Goal: Obtain resource: Download file/media

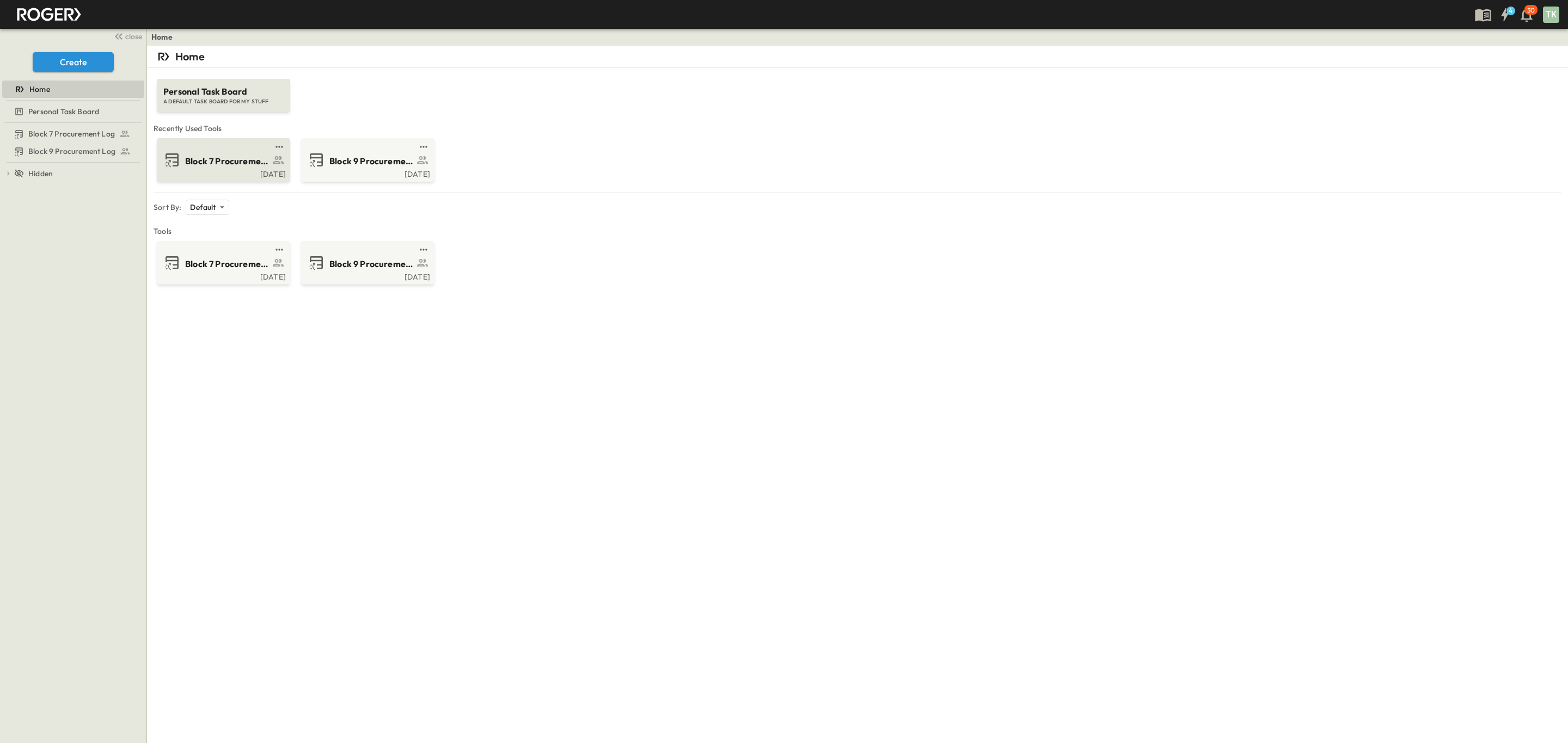
click at [181, 161] on div "Block 7 Procurement Log" at bounding box center [222, 160] width 118 height 17
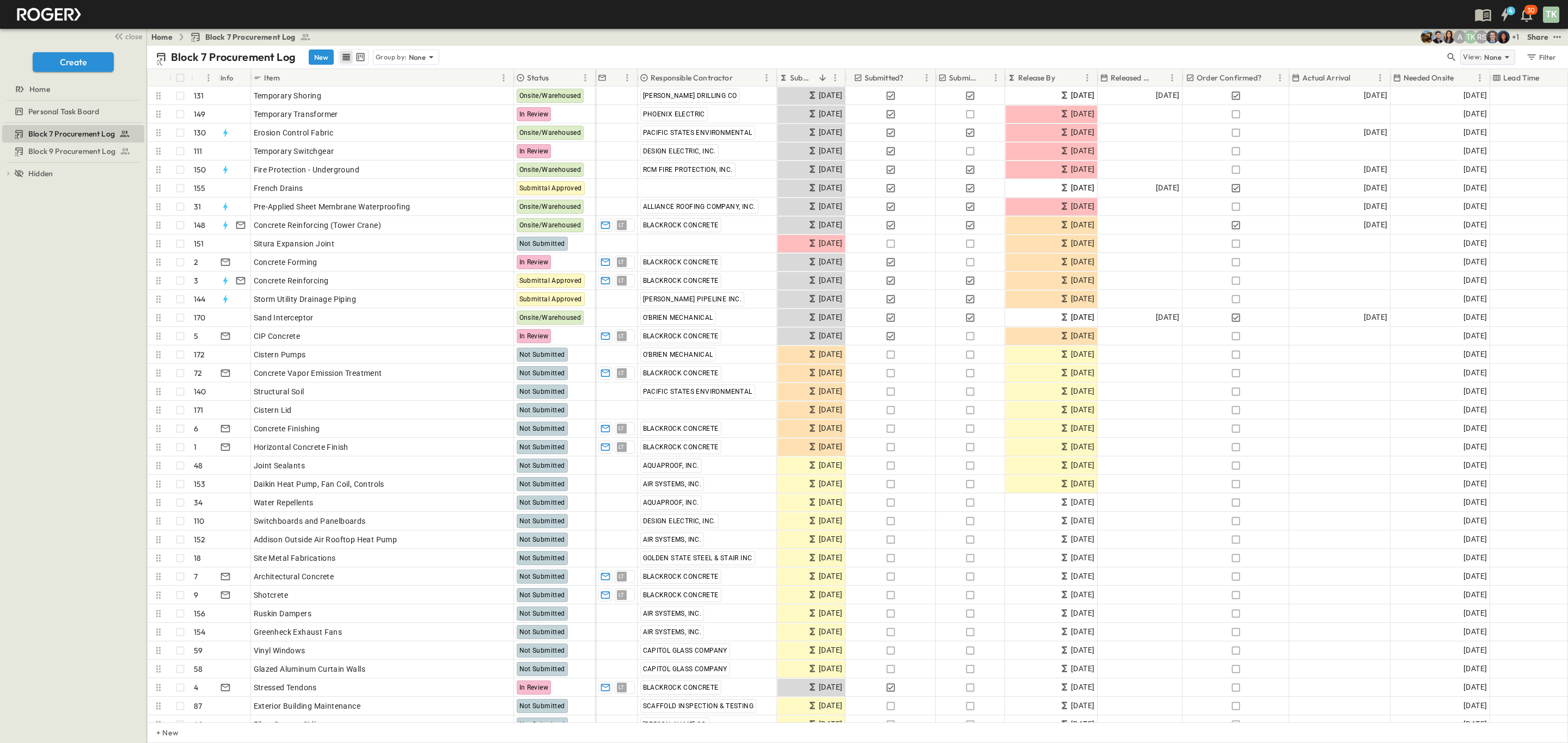
click at [1506, 60] on icon at bounding box center [1507, 57] width 11 height 11
click at [1393, 54] on div "Block 7 Procurement Log New Group by: None" at bounding box center [800, 57] width 1289 height 17
click at [1556, 36] on icon "test" at bounding box center [1557, 37] width 11 height 11
click at [1455, 145] on span "PDF" at bounding box center [1450, 150] width 14 height 11
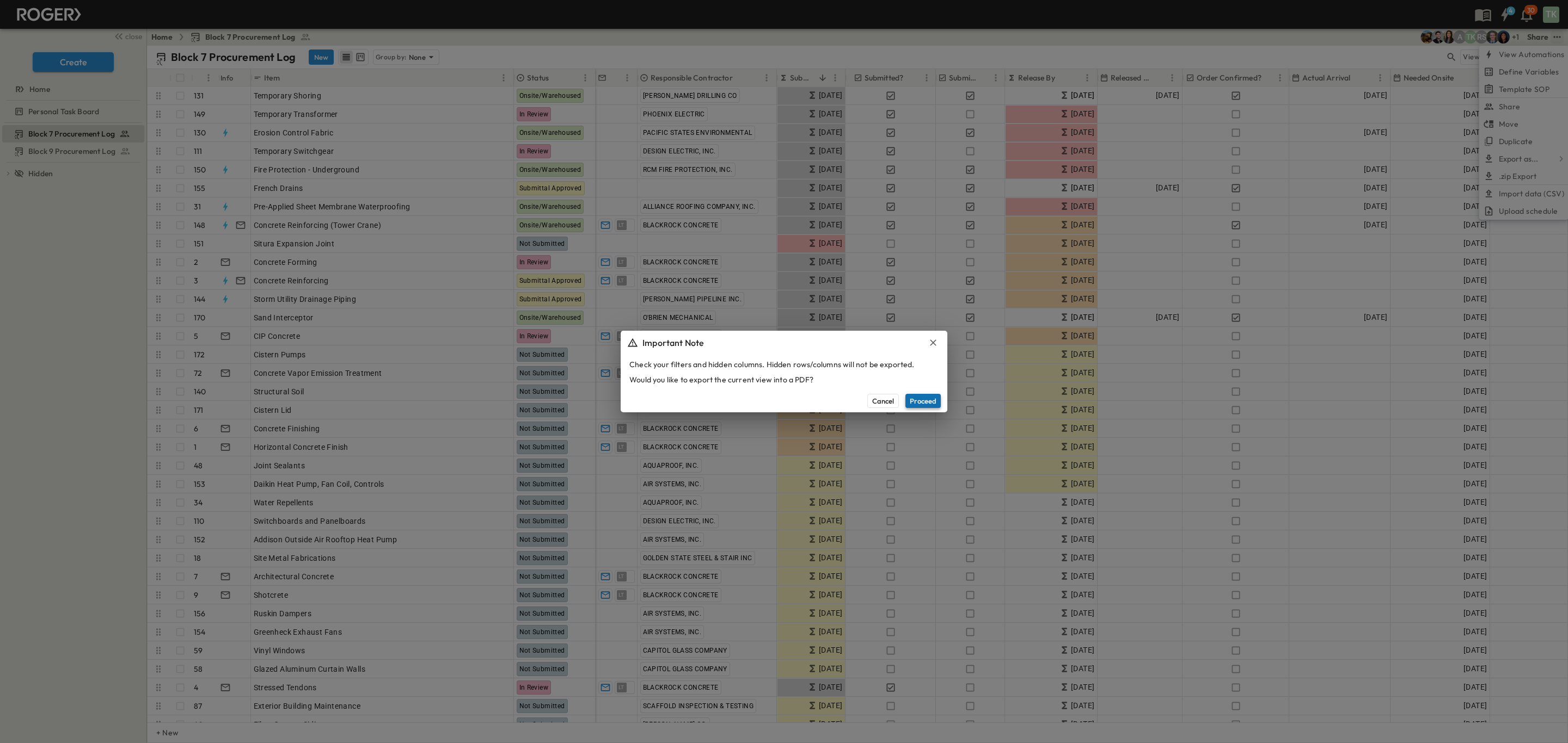
click at [919, 397] on button "Proceed" at bounding box center [922, 401] width 35 height 14
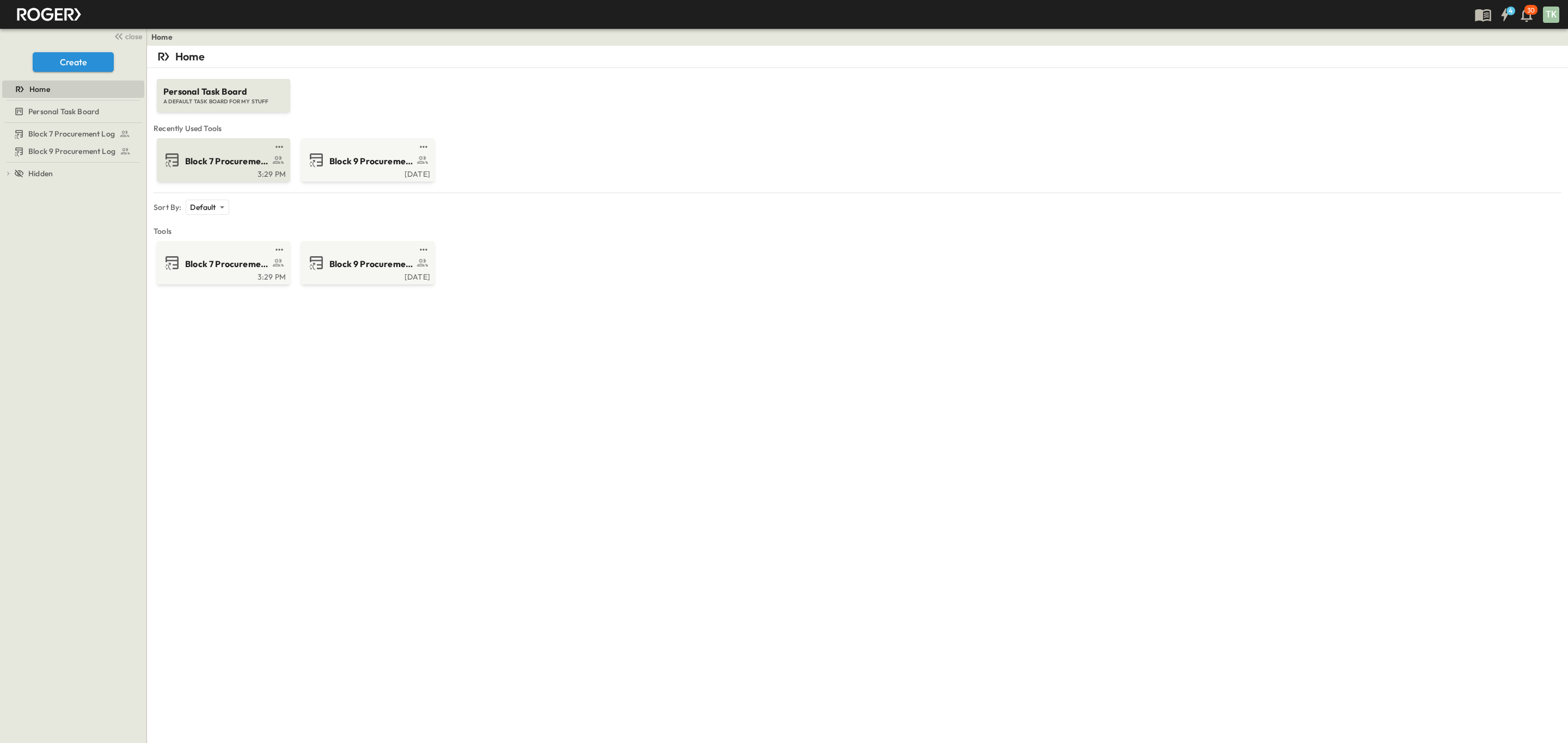
click at [195, 164] on span "Block 7 Procurement Log" at bounding box center [227, 161] width 84 height 13
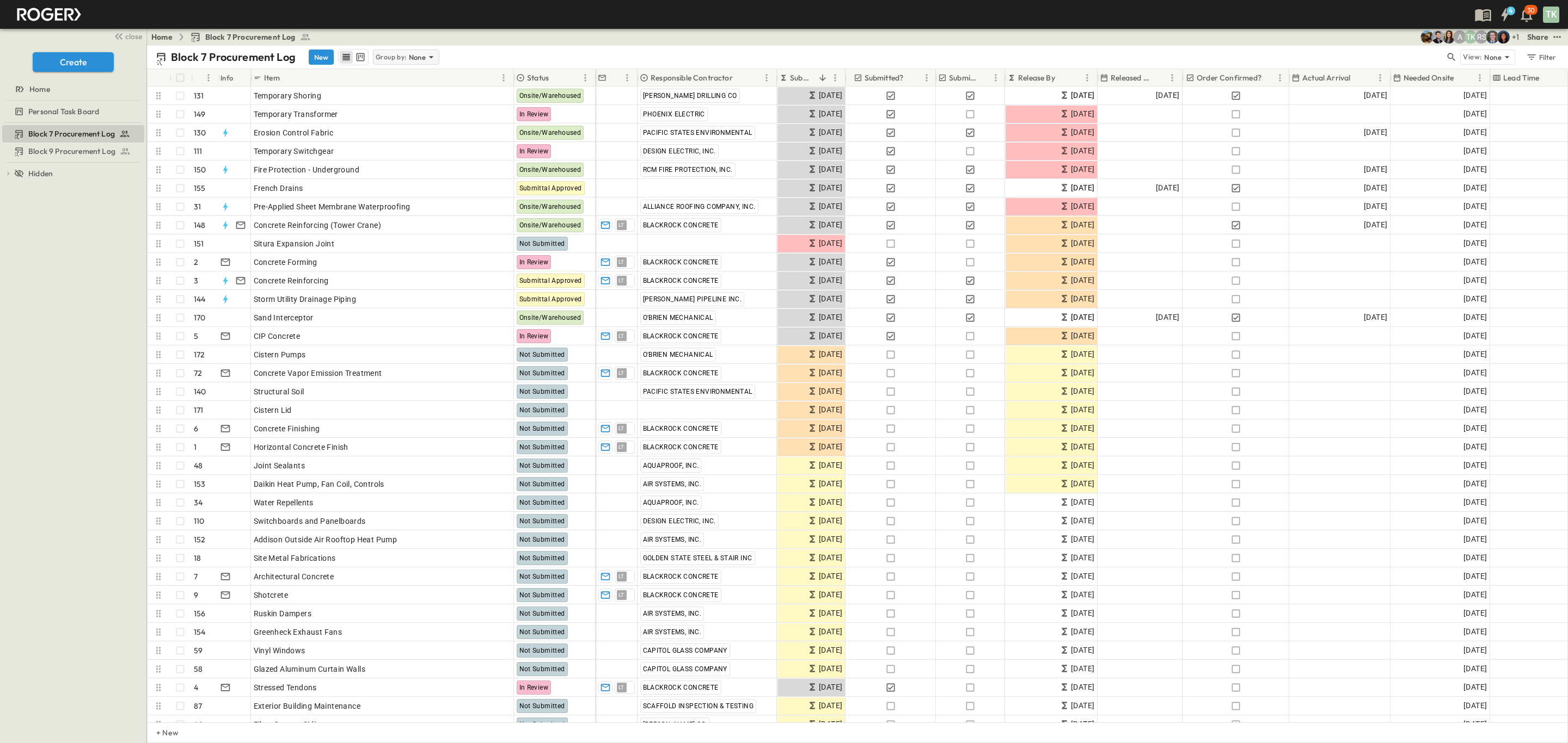
click at [412, 58] on p "None" at bounding box center [417, 57] width 17 height 11
click at [405, 106] on p "Responsible Contractor" at bounding box center [407, 110] width 61 height 21
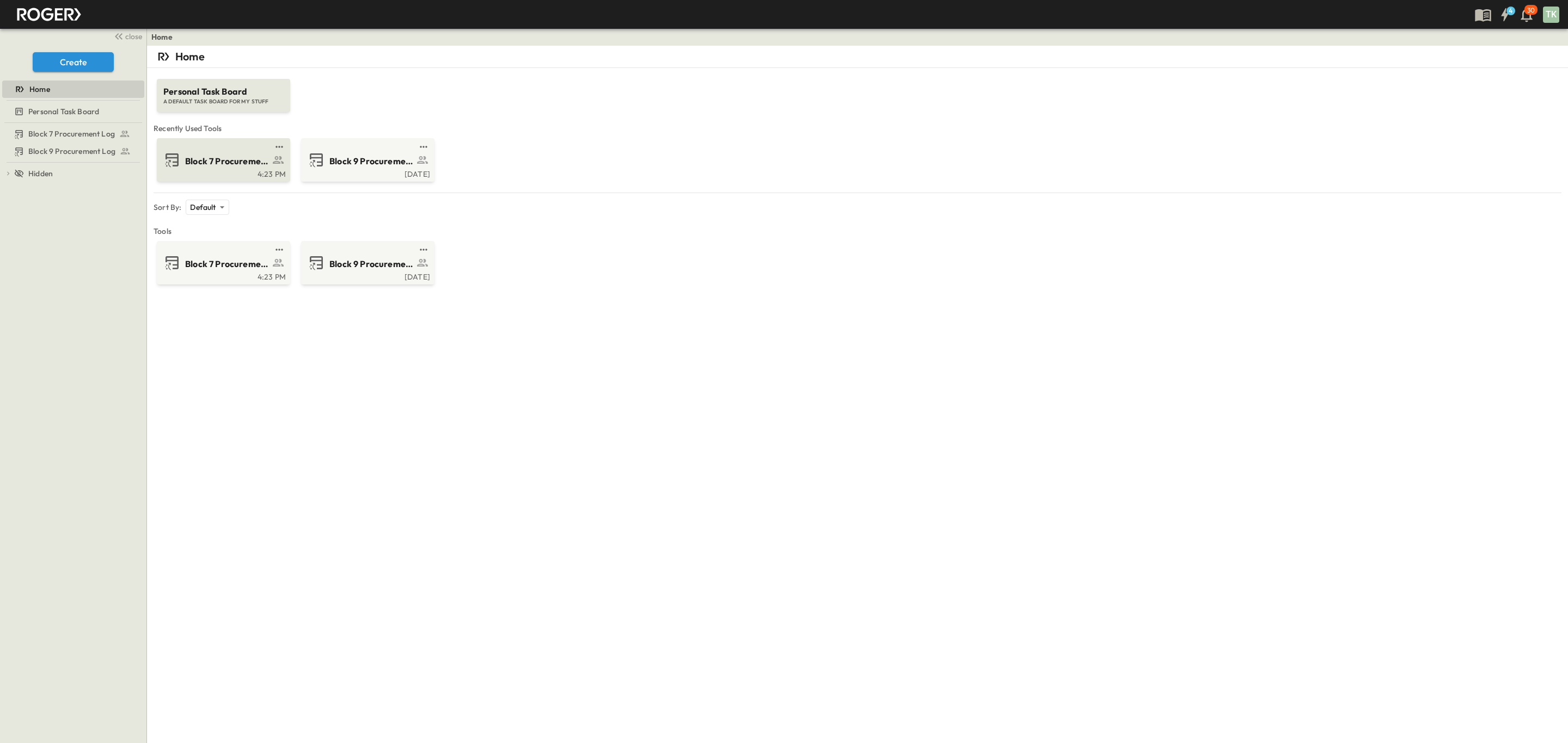
click at [211, 173] on div "4:23 PM" at bounding box center [223, 172] width 127 height 9
